Goal: Information Seeking & Learning: Learn about a topic

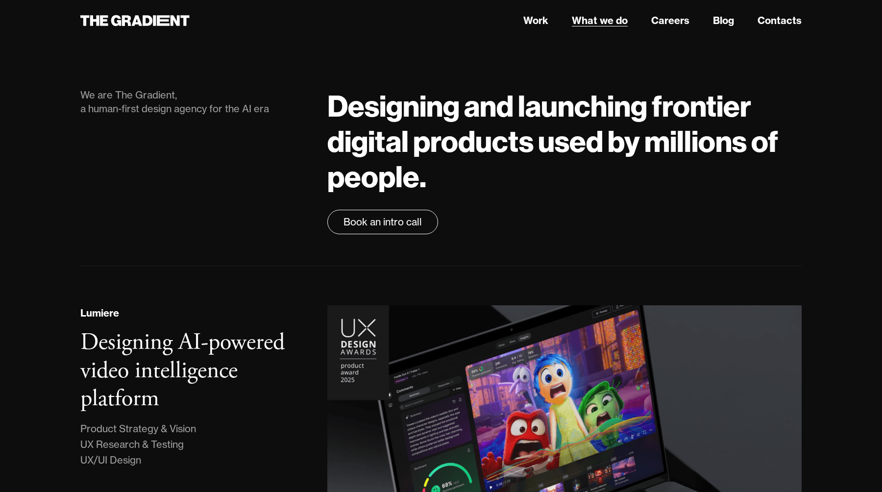
click at [594, 21] on link "What we do" at bounding box center [600, 20] width 56 height 15
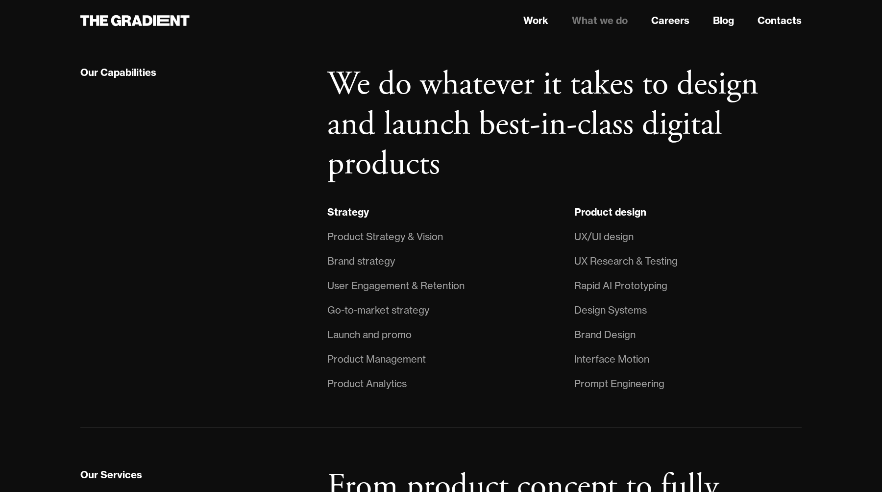
scroll to position [675, 0]
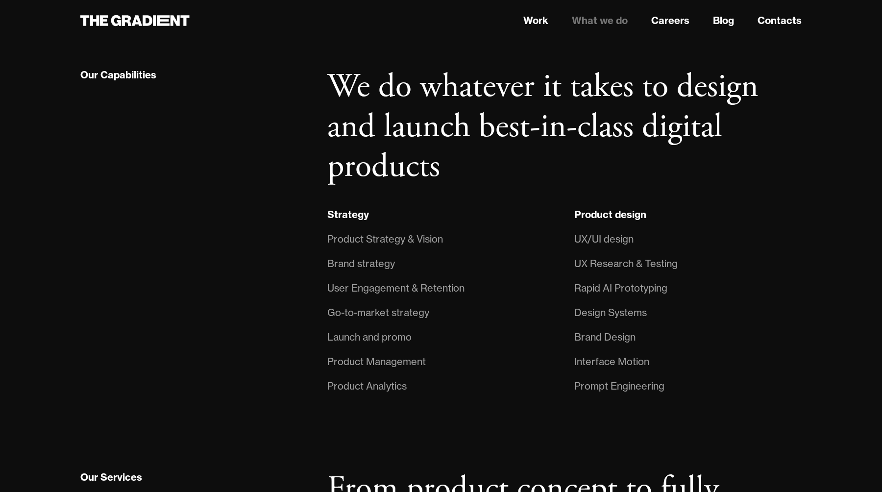
click at [617, 240] on div "UX/UI design" at bounding box center [604, 239] width 59 height 16
click at [395, 238] on div "Product Strategy & Vision" at bounding box center [385, 239] width 116 height 16
click at [598, 24] on link "What we do" at bounding box center [600, 20] width 56 height 15
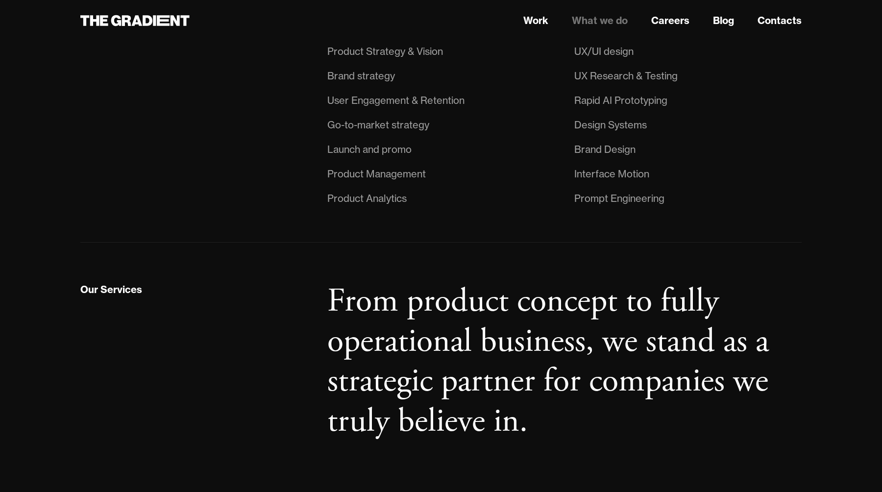
scroll to position [793, 0]
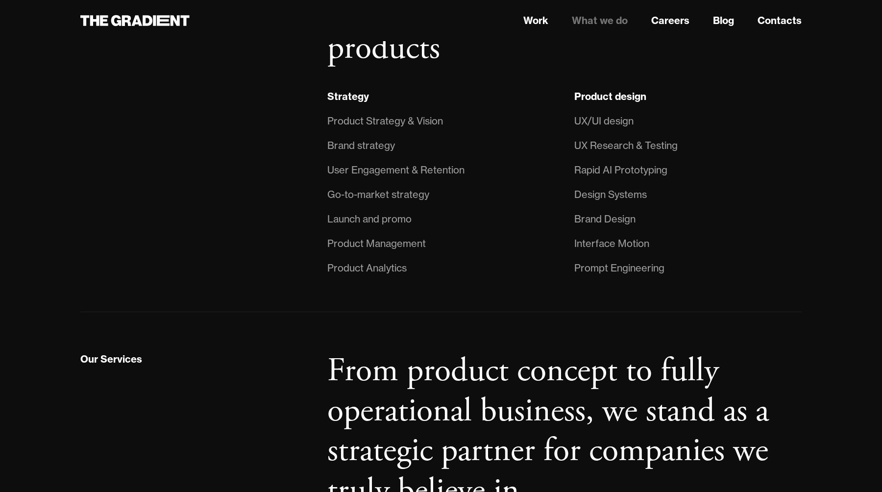
click at [617, 146] on div "UX Research & Testing" at bounding box center [626, 146] width 103 height 16
click at [616, 96] on strong "Product design" at bounding box center [611, 96] width 72 height 12
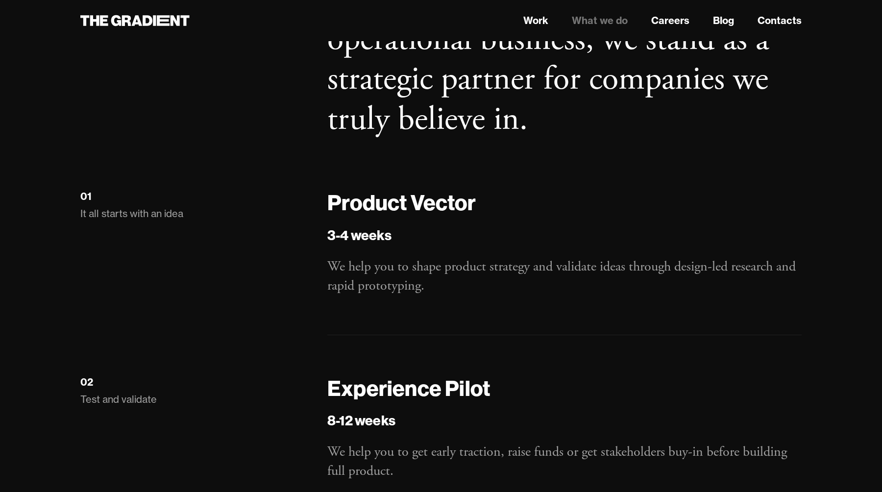
scroll to position [1168, 0]
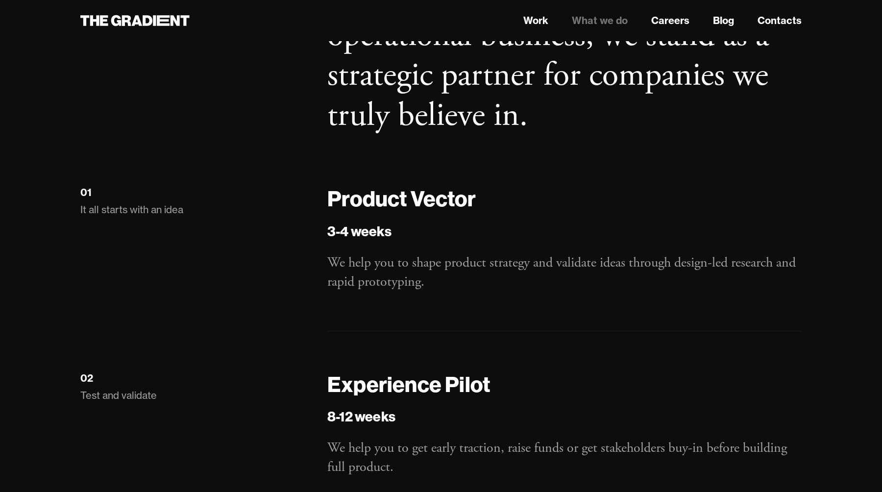
click at [375, 190] on h4 "Product Vector" at bounding box center [564, 199] width 475 height 28
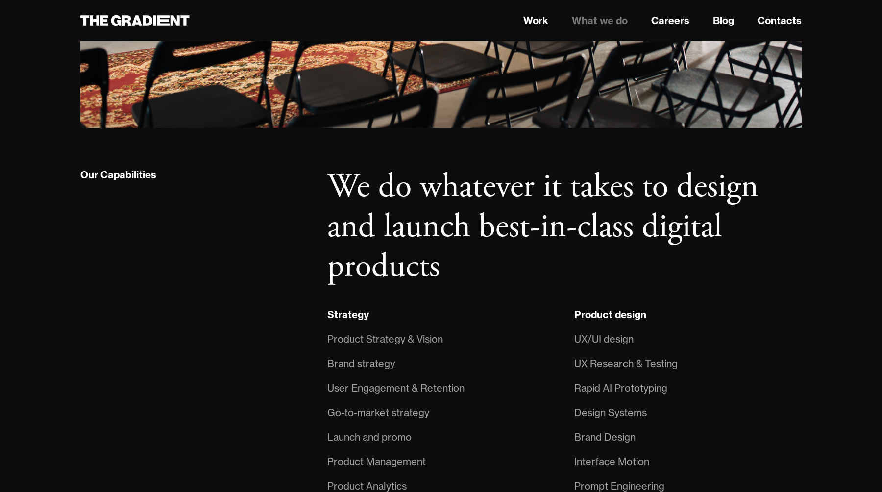
scroll to position [0, 0]
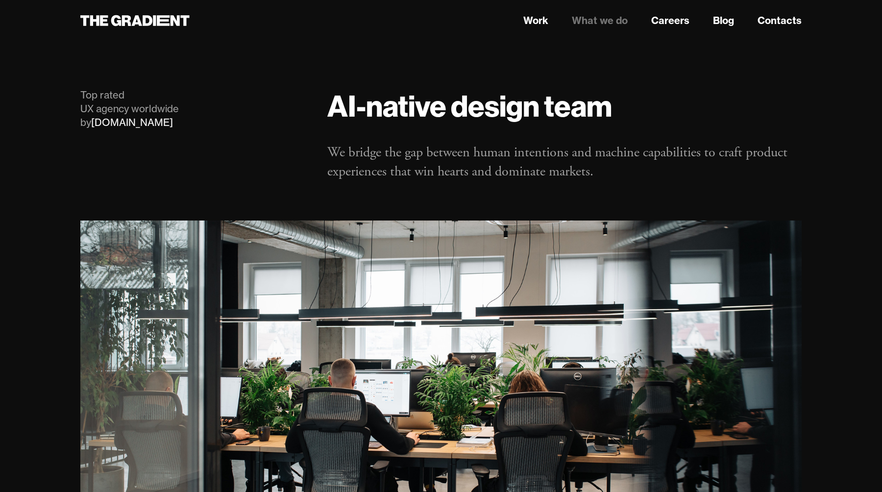
click at [590, 17] on link "What we do" at bounding box center [600, 20] width 56 height 15
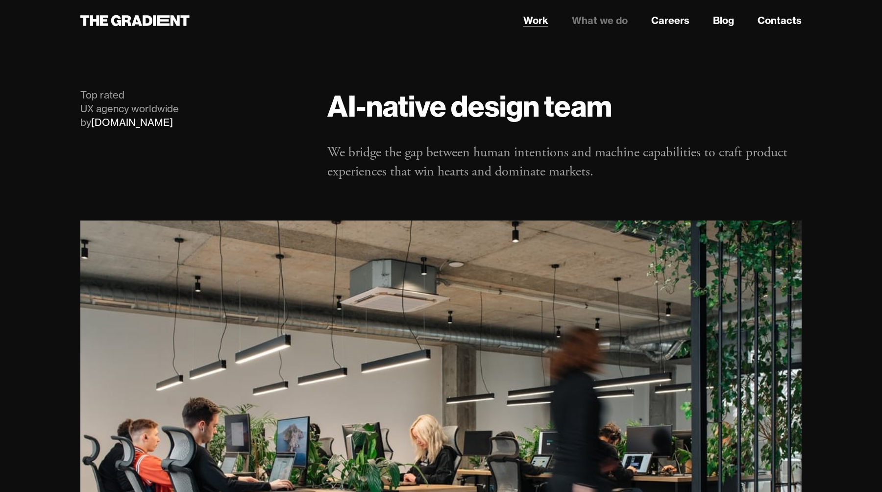
click at [535, 14] on link "Work" at bounding box center [536, 20] width 25 height 15
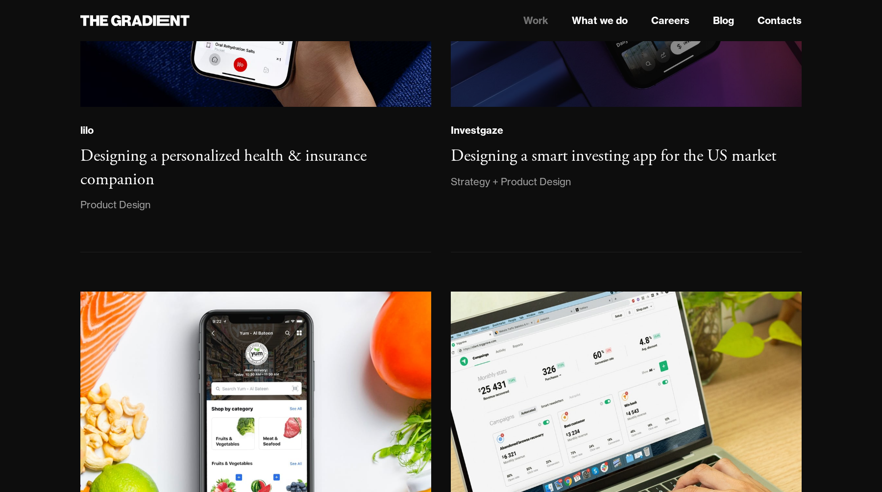
scroll to position [1238, 0]
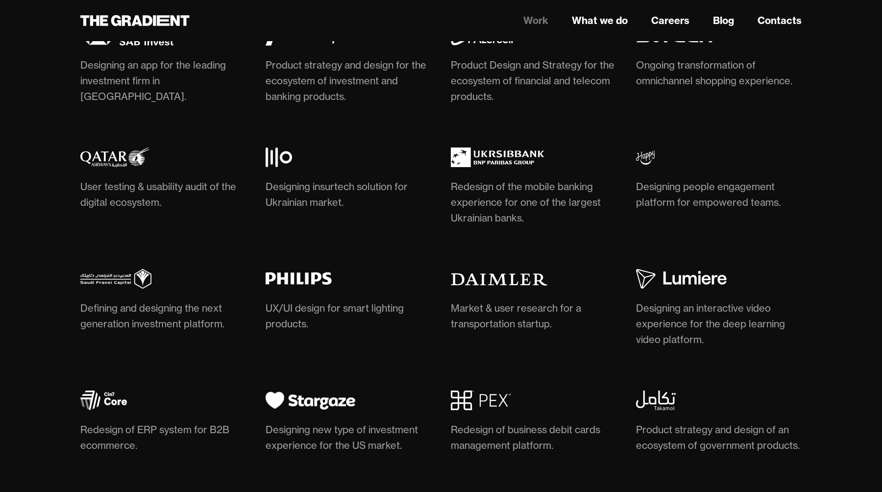
scroll to position [2929, 0]
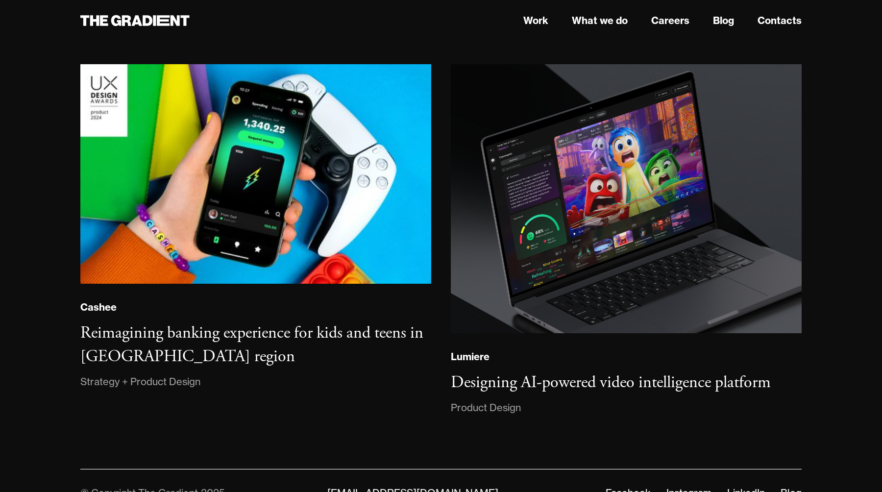
scroll to position [6007, 0]
